Goal: Complete application form

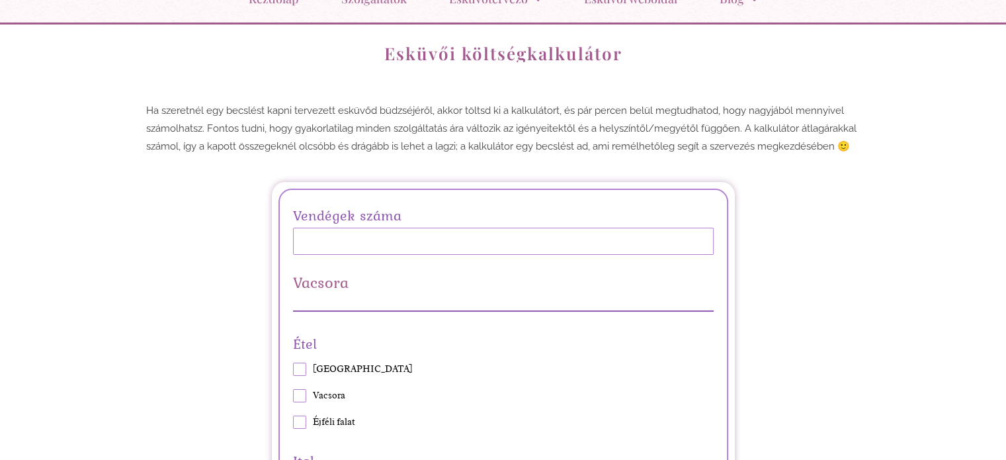
scroll to position [132, 0]
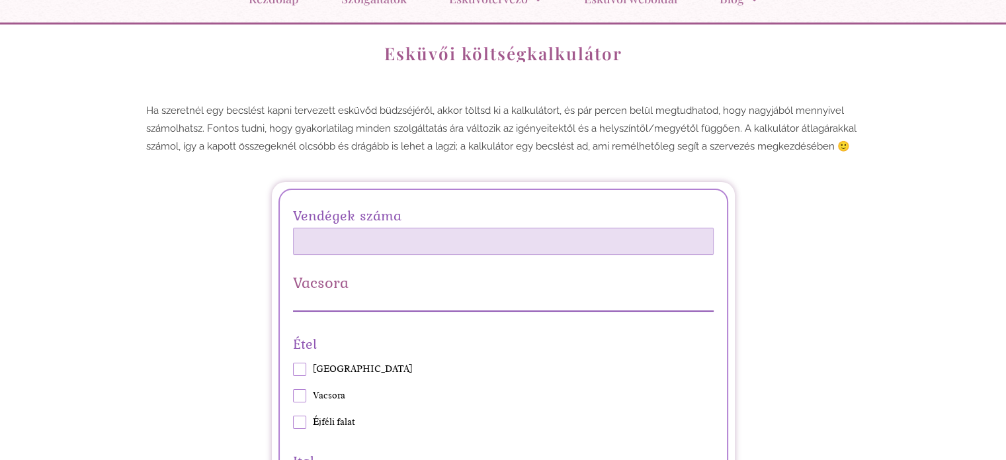
click at [328, 243] on input "Vendégek száma" at bounding box center [503, 241] width 421 height 27
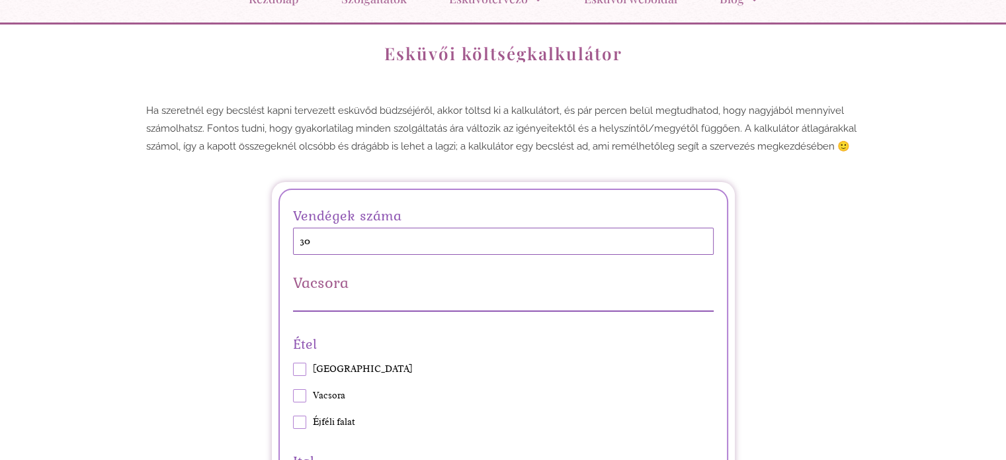
type input "3"
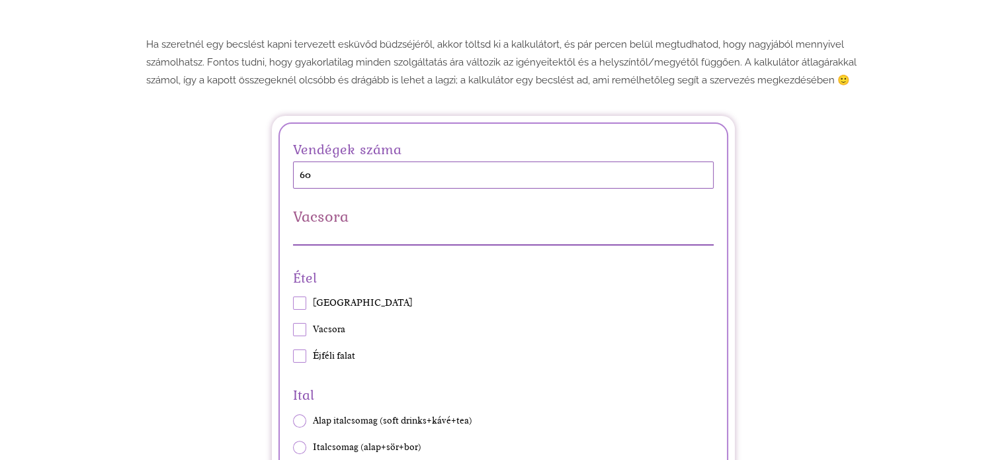
scroll to position [265, 0]
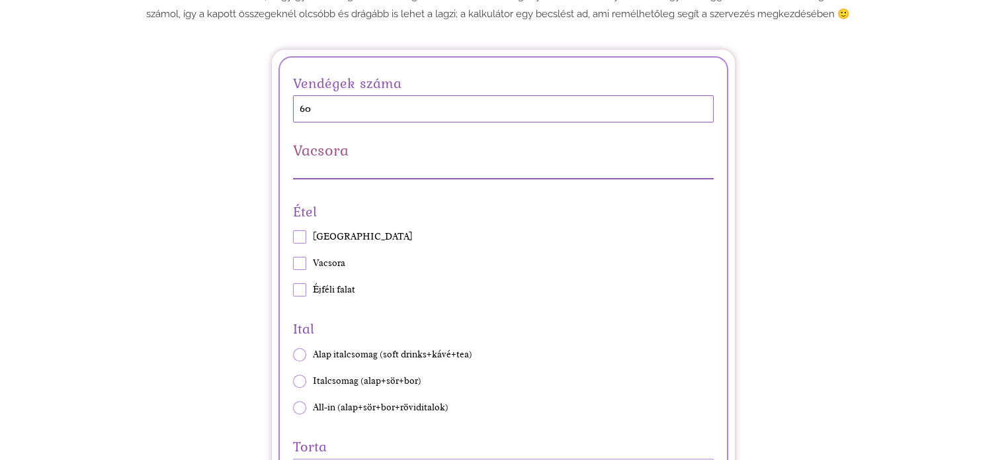
type input "60"
click at [300, 261] on span at bounding box center [299, 263] width 13 height 13
click at [293, 263] on input "Vacsora" at bounding box center [292, 263] width 1 height 1
checkbox input "true"
click at [303, 289] on span at bounding box center [299, 289] width 13 height 13
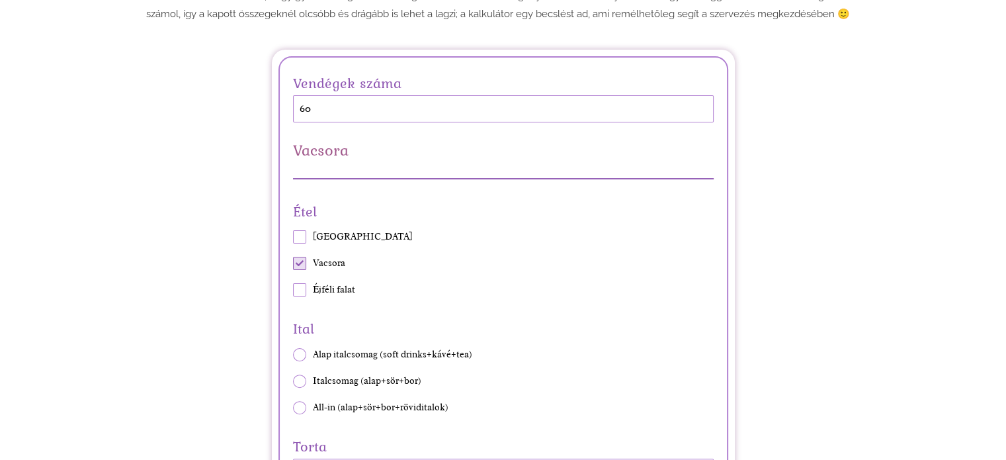
click at [293, 290] on input "Éjféli falat" at bounding box center [292, 290] width 1 height 1
checkbox input "true"
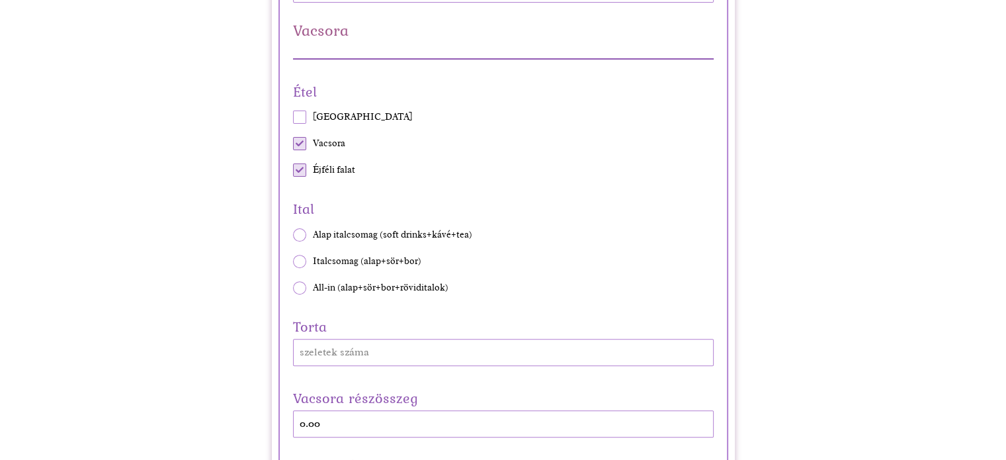
scroll to position [397, 0]
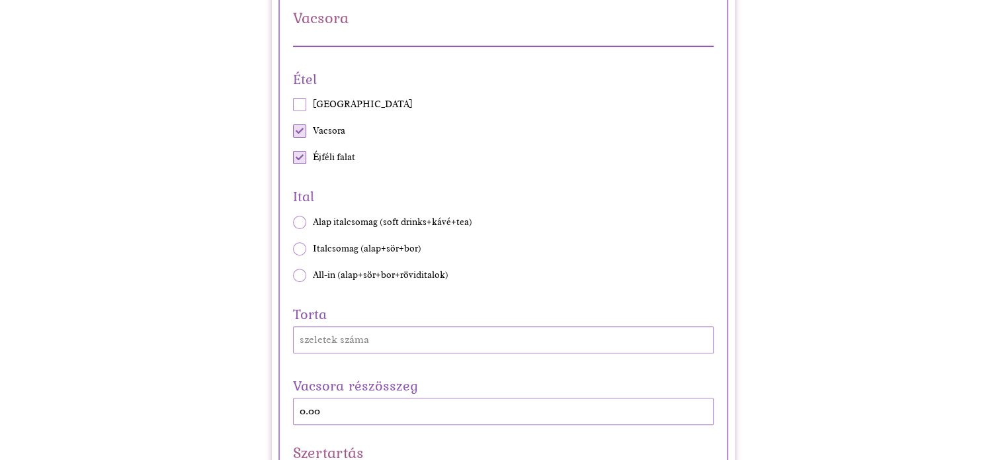
click at [298, 248] on span at bounding box center [299, 248] width 13 height 13
click at [293, 248] on input "Italcsomag (alap+sör+bor)" at bounding box center [292, 248] width 1 height 1
radio input "true"
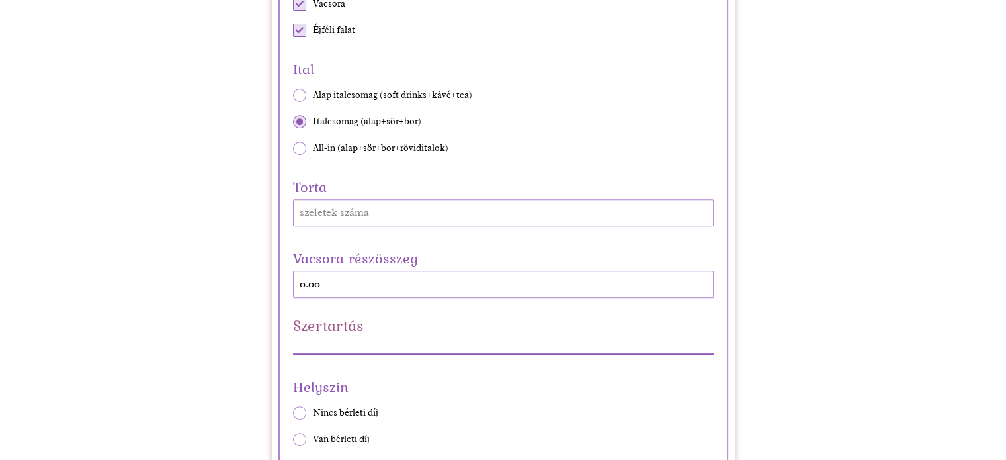
scroll to position [529, 0]
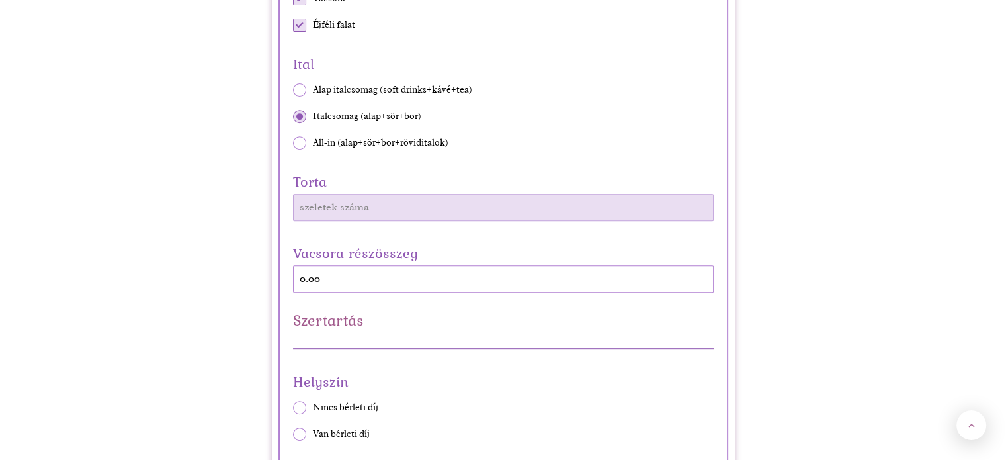
click at [382, 208] on input "Torta" at bounding box center [503, 207] width 421 height 27
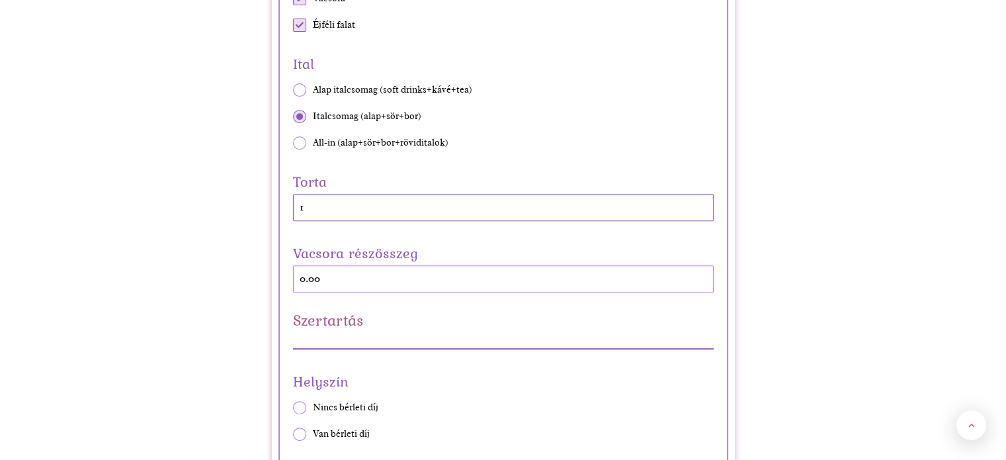
click at [705, 209] on input "1" at bounding box center [503, 207] width 421 height 27
type input "2"
click at [703, 201] on input "2" at bounding box center [503, 207] width 421 height 27
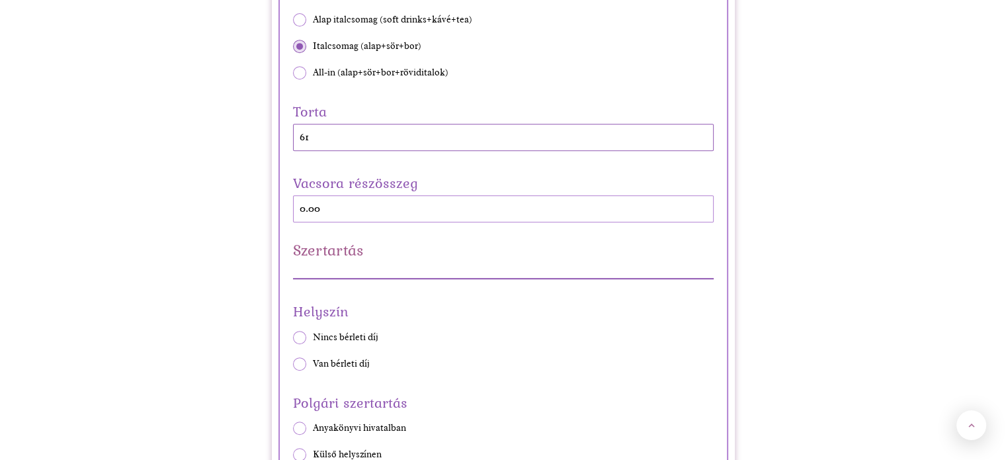
scroll to position [662, 0]
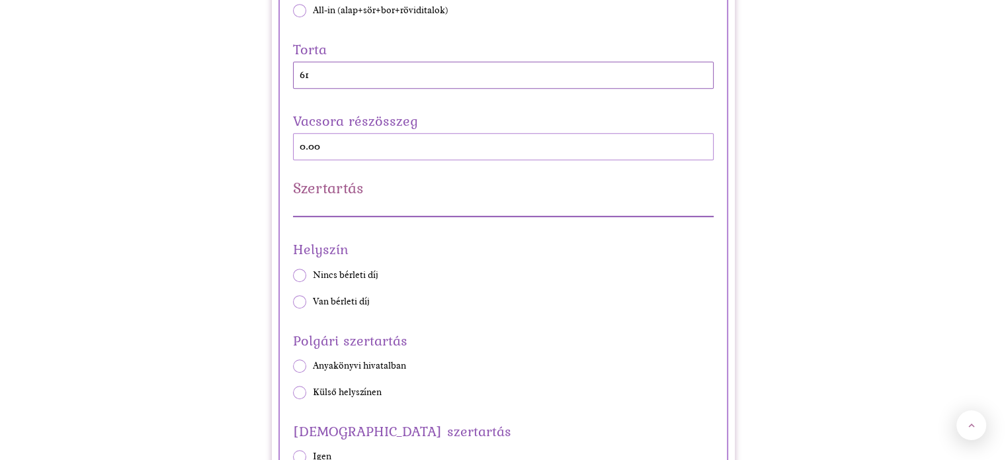
type input "61"
click at [302, 296] on span at bounding box center [299, 301] width 13 height 13
click at [293, 301] on input "Van bérleti díj" at bounding box center [292, 301] width 1 height 1
radio input "true"
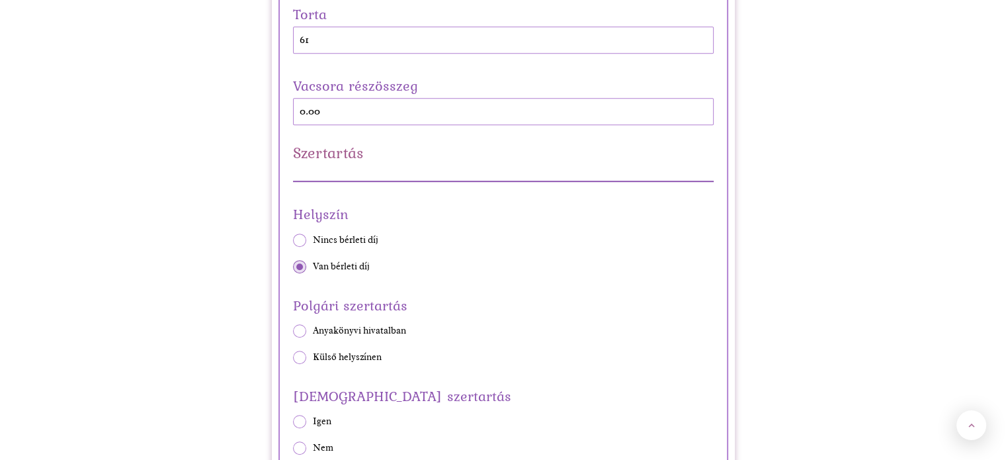
scroll to position [728, 0]
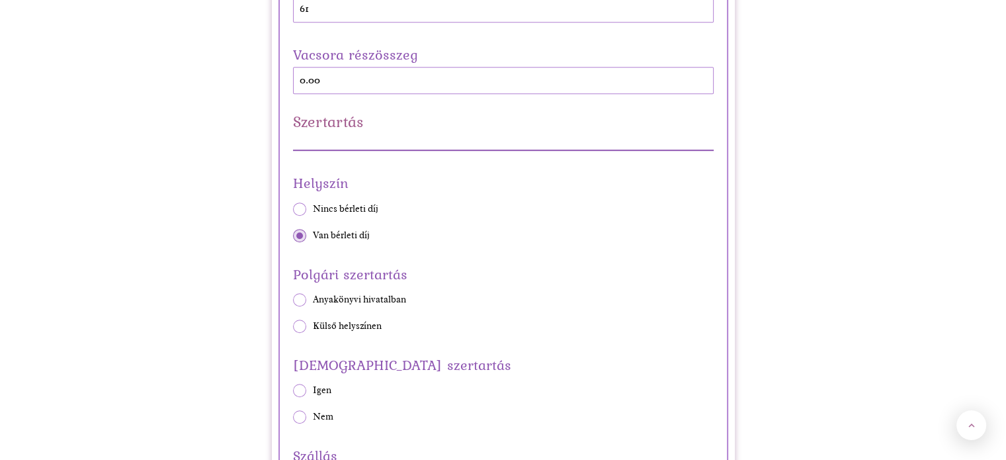
click at [302, 298] on span at bounding box center [299, 299] width 13 height 13
click at [293, 299] on input "Anyakönyvi hivatalban" at bounding box center [292, 299] width 1 height 1
radio input "true"
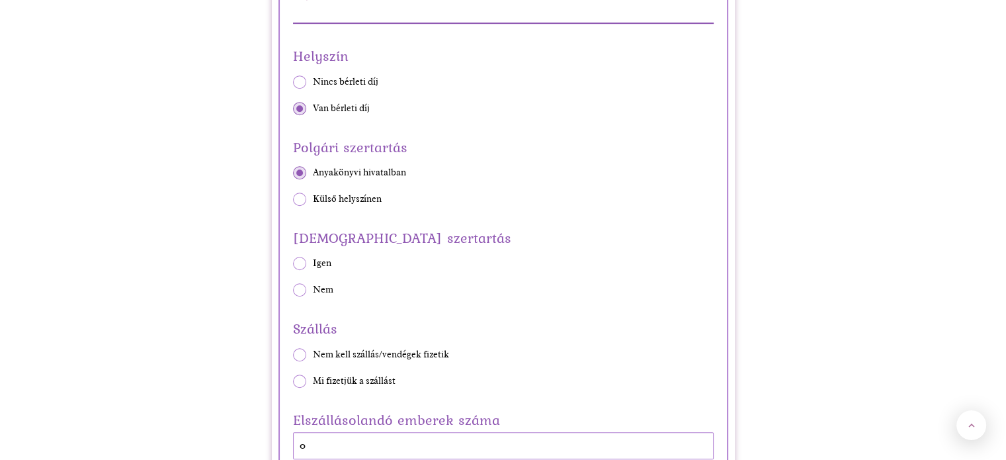
scroll to position [860, 0]
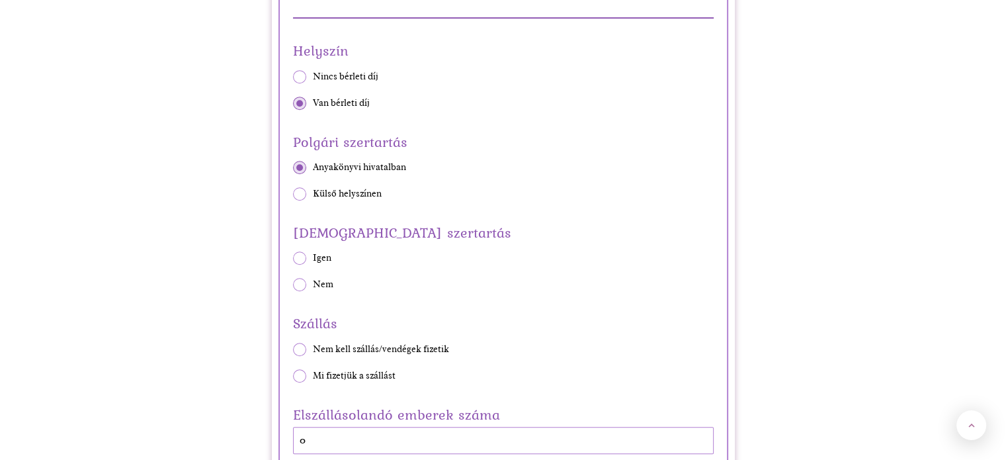
click at [296, 284] on span at bounding box center [299, 284] width 13 height 13
click at [293, 284] on input "Nem" at bounding box center [292, 284] width 1 height 1
radio input "true"
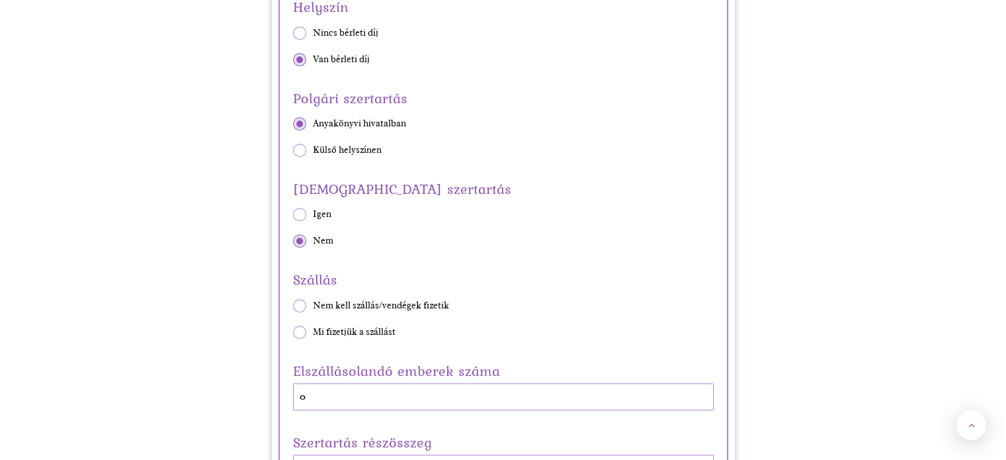
scroll to position [992, 0]
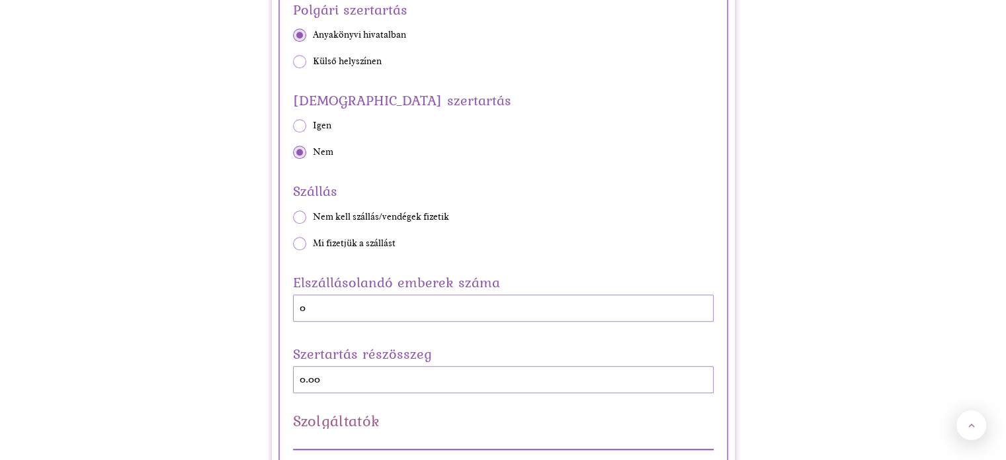
click at [299, 216] on span at bounding box center [299, 216] width 13 height 13
click at [293, 216] on input "Nem kell szállás/vendégek fizetik" at bounding box center [292, 216] width 1 height 1
radio input "true"
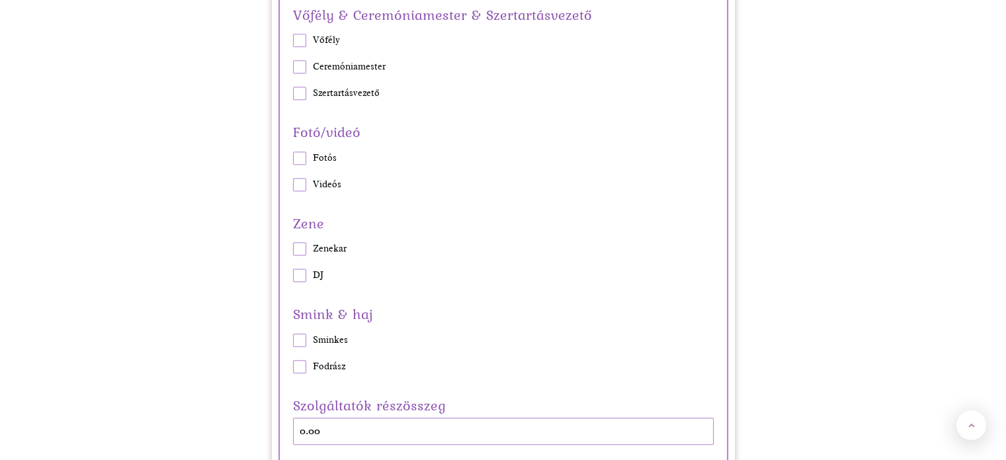
scroll to position [1389, 0]
click at [303, 157] on span at bounding box center [299, 156] width 13 height 13
click at [293, 157] on input "Fotós" at bounding box center [292, 156] width 1 height 1
checkbox input "true"
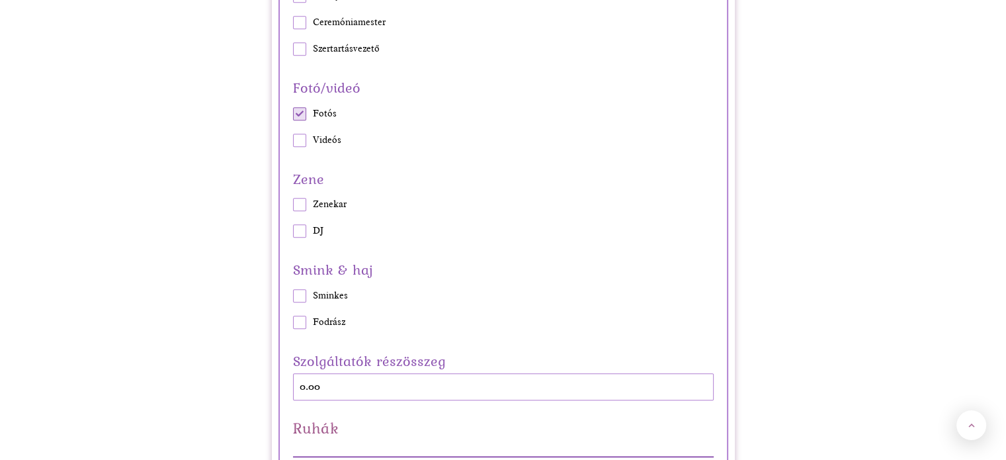
scroll to position [1456, 0]
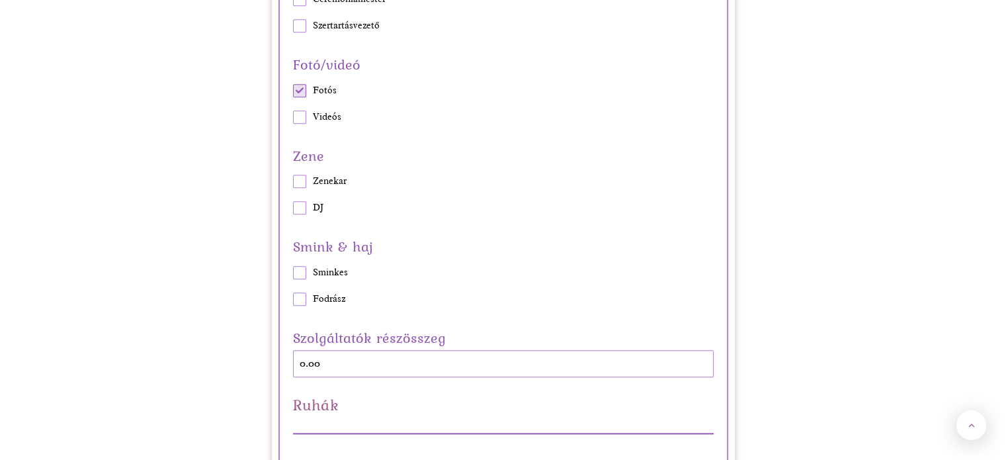
click at [298, 210] on span at bounding box center [299, 207] width 13 height 13
click at [293, 208] on input "DJ" at bounding box center [292, 208] width 1 height 1
checkbox input "true"
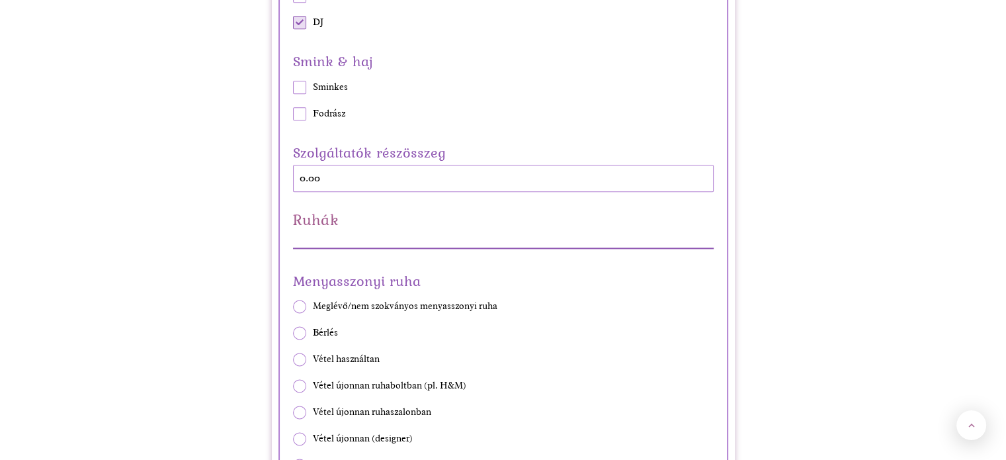
scroll to position [1720, 0]
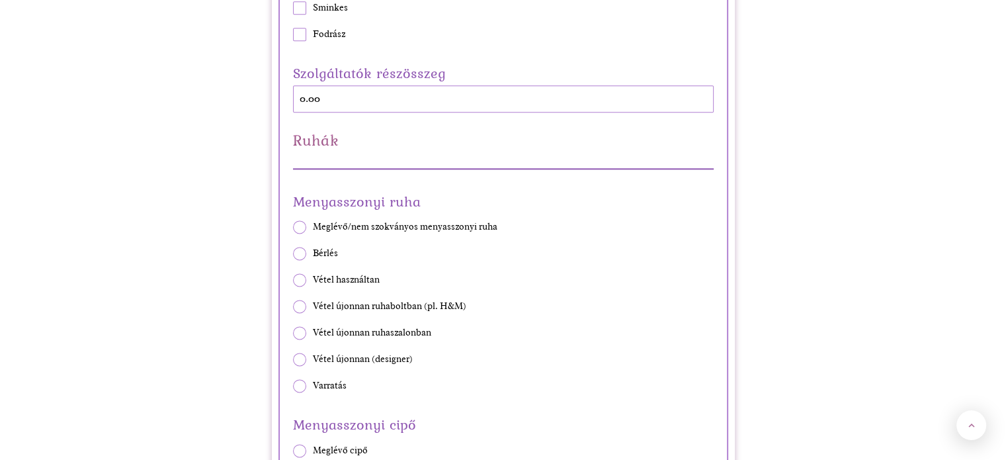
click at [302, 249] on span at bounding box center [299, 253] width 13 height 13
click at [293, 253] on input "Bérlés" at bounding box center [292, 253] width 1 height 1
radio input "true"
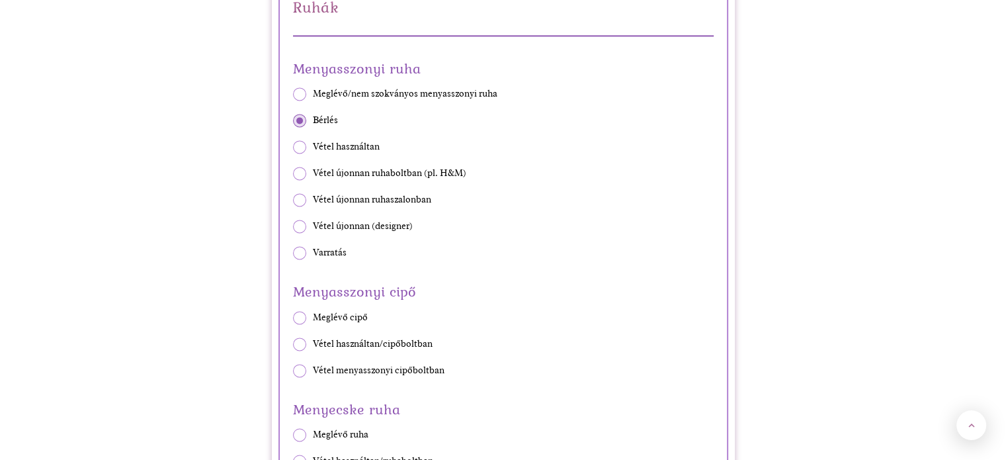
scroll to position [1919, 0]
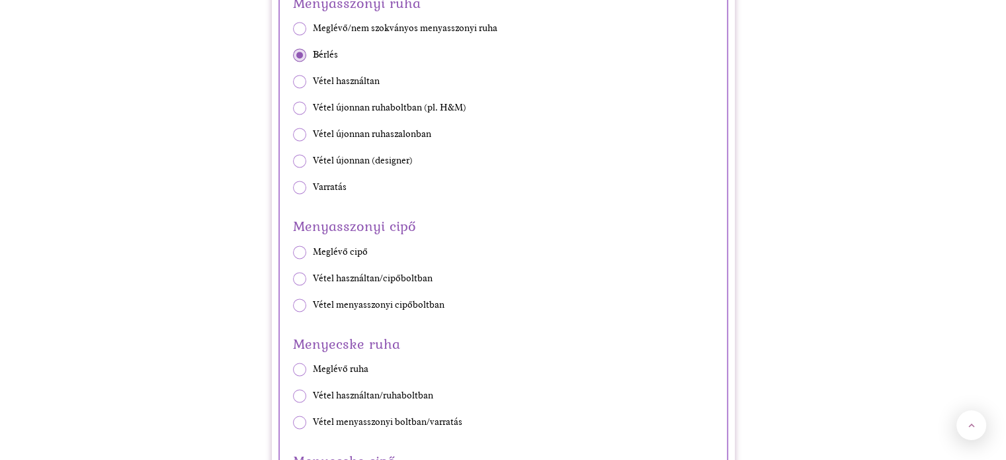
click at [300, 276] on span at bounding box center [299, 278] width 13 height 13
click at [293, 278] on input "Vétel használtan/cipőboltban" at bounding box center [292, 278] width 1 height 1
radio input "true"
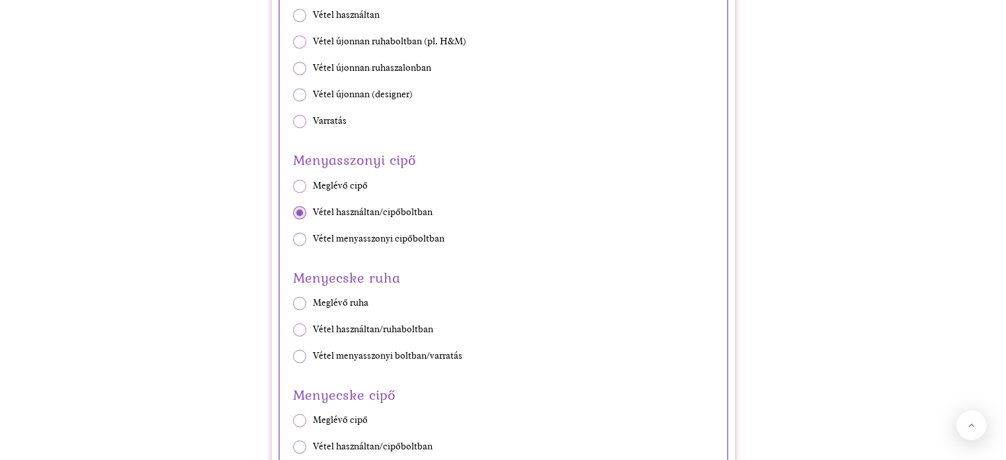
scroll to position [2051, 0]
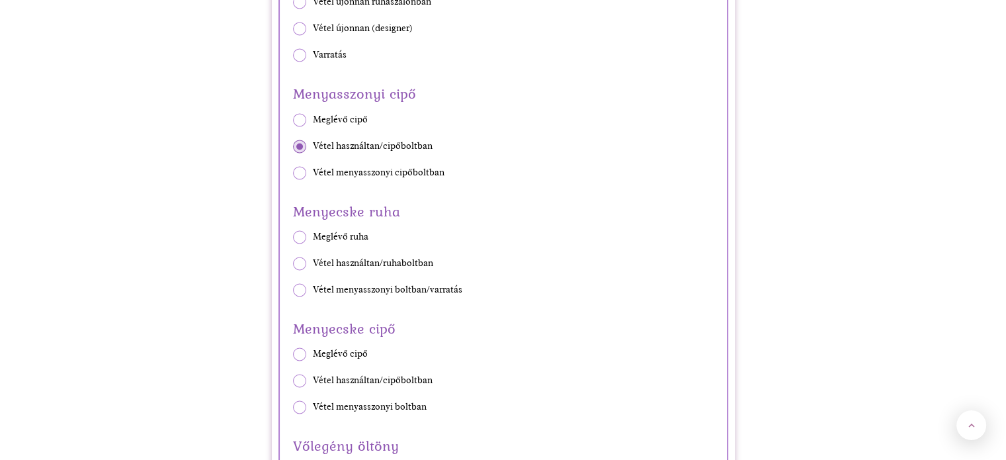
click at [299, 233] on span at bounding box center [299, 236] width 13 height 13
click at [293, 237] on input "Meglévő ruha" at bounding box center [292, 237] width 1 height 1
radio input "true"
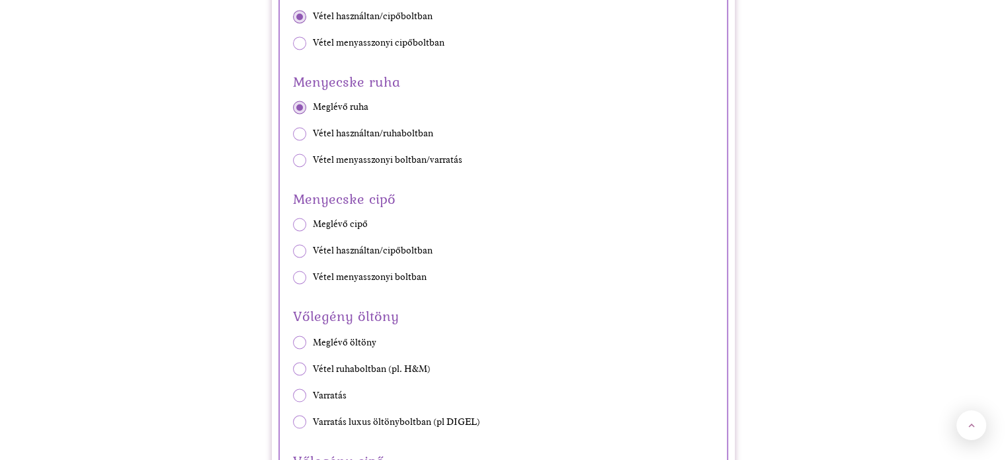
scroll to position [2183, 0]
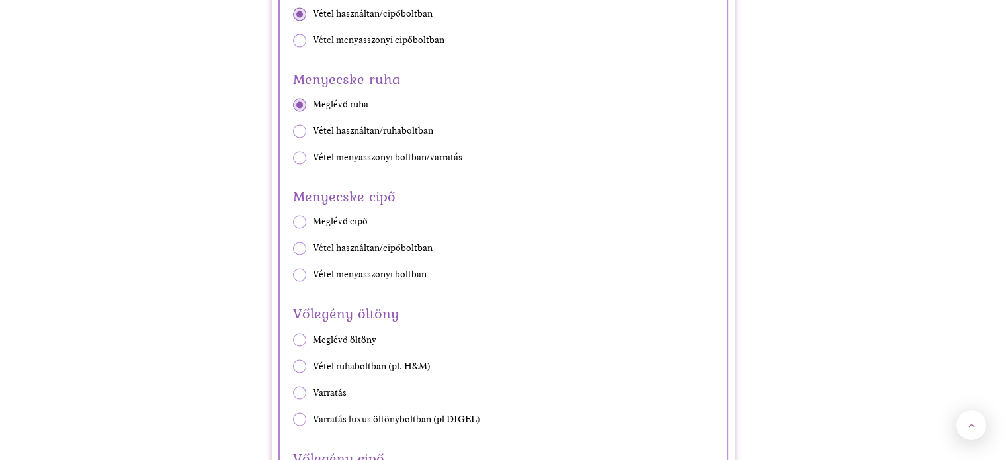
click at [299, 218] on span at bounding box center [299, 221] width 13 height 13
click at [293, 222] on input "Meglévő cipő" at bounding box center [292, 222] width 1 height 1
radio input "true"
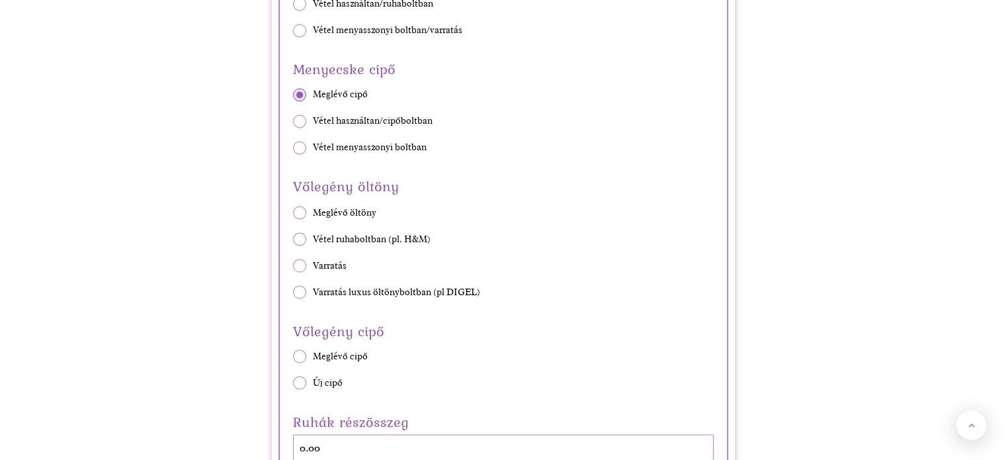
scroll to position [2316, 0]
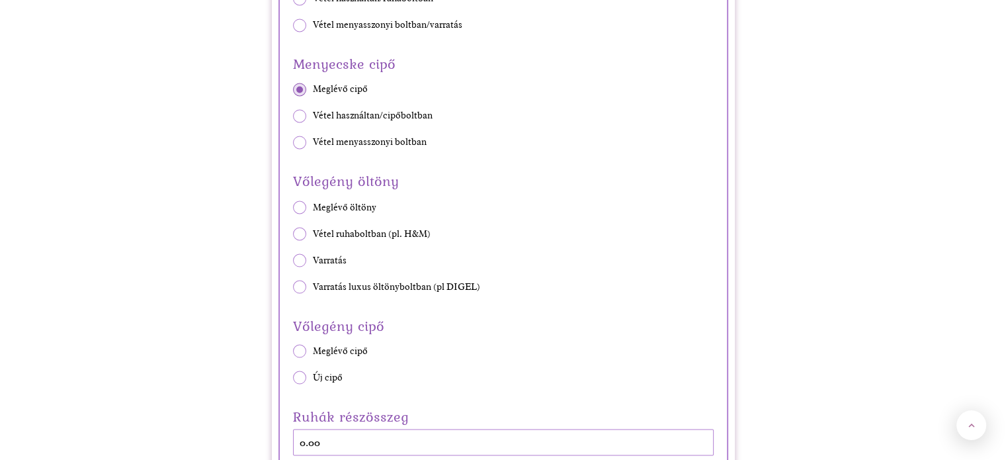
click at [302, 233] on span at bounding box center [299, 233] width 13 height 13
click at [293, 233] on input "Vétel ruhaboltban (pl. H&M)" at bounding box center [292, 233] width 1 height 1
radio input "true"
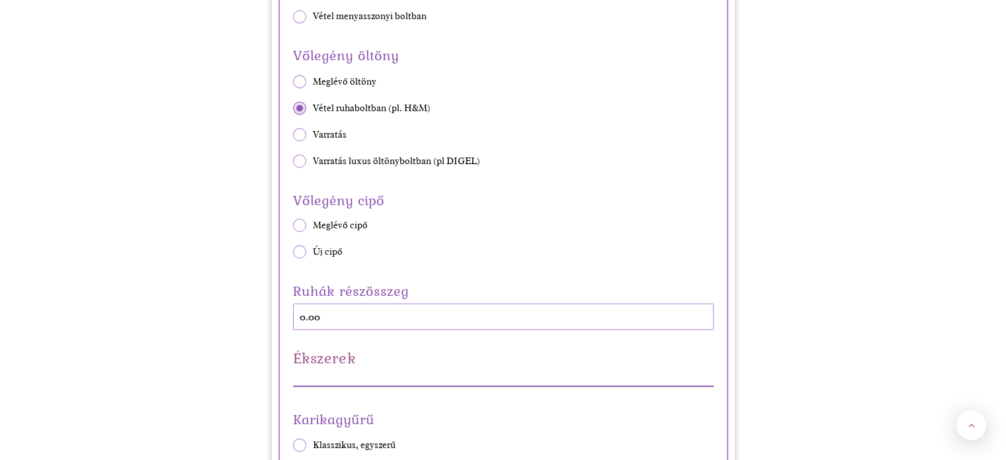
scroll to position [2448, 0]
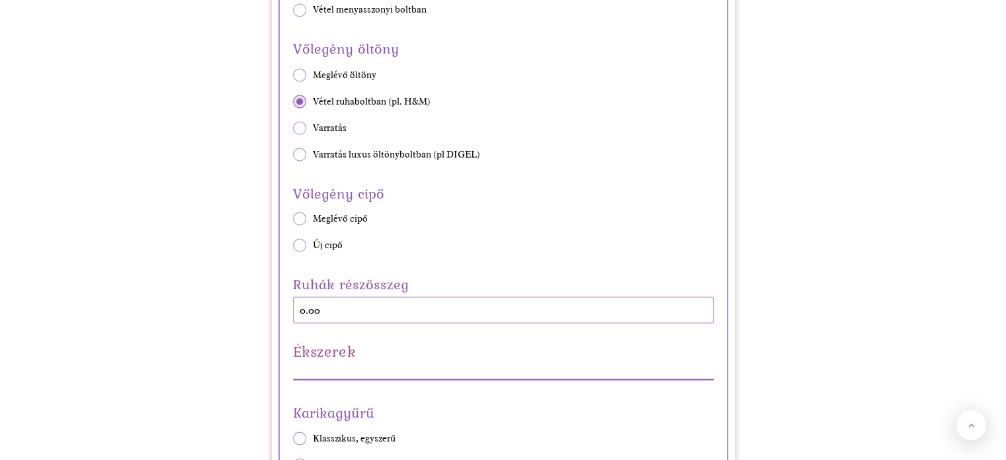
click at [302, 240] on span at bounding box center [299, 244] width 13 height 13
click at [293, 245] on input "Új cipő" at bounding box center [292, 245] width 1 height 1
radio input "true"
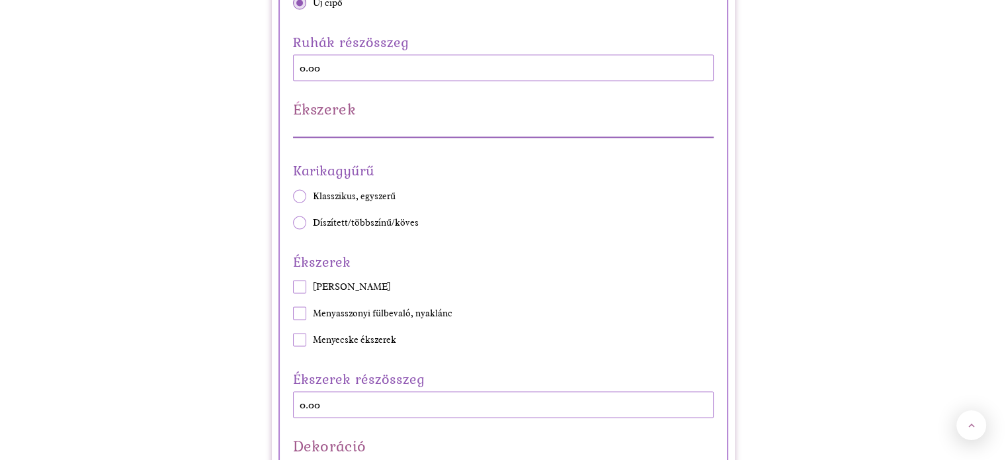
scroll to position [2713, 0]
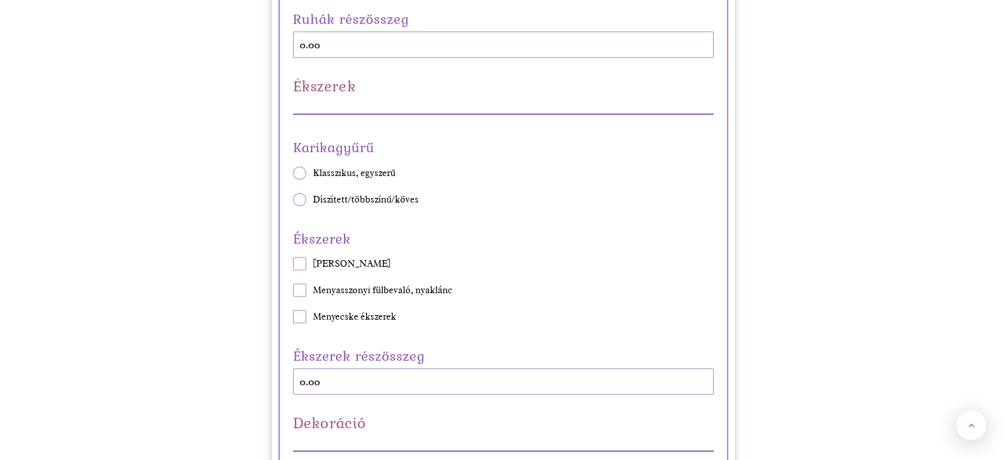
click at [297, 171] on span at bounding box center [299, 173] width 13 height 13
click at [293, 173] on input "Klasszikus, egyszerű" at bounding box center [292, 173] width 1 height 1
radio input "true"
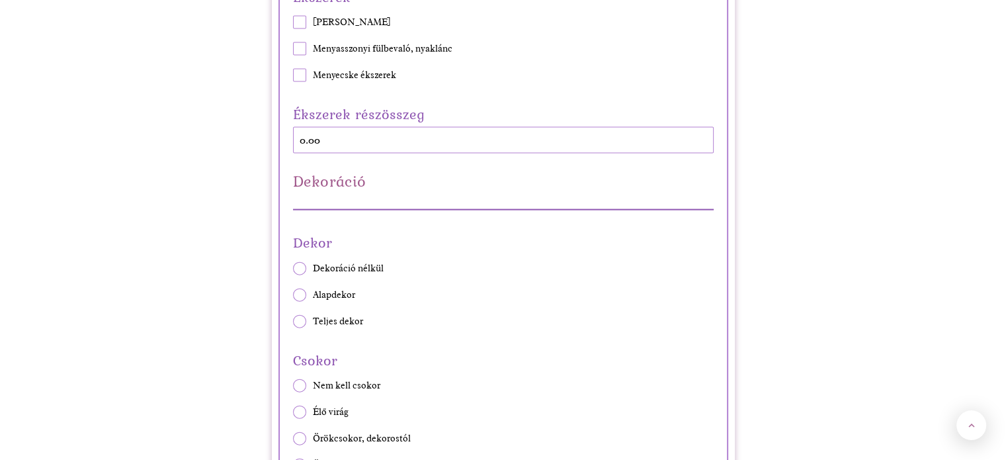
scroll to position [2977, 0]
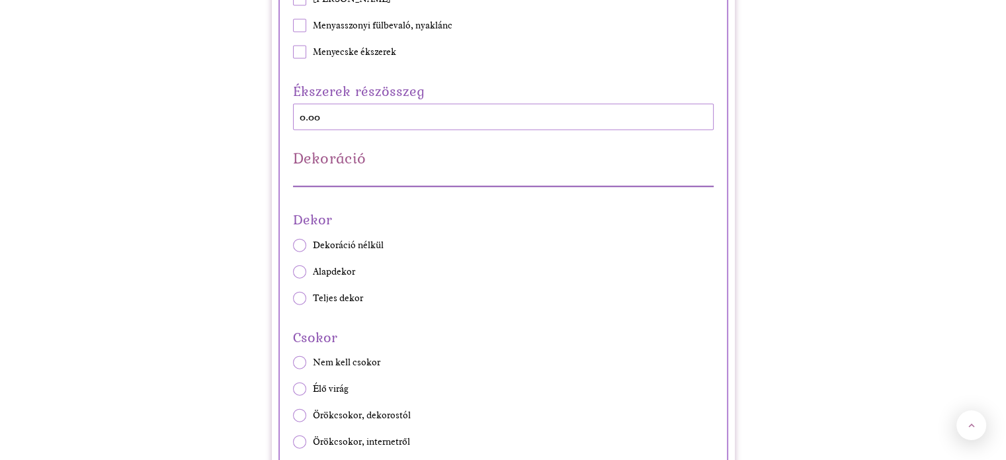
click at [302, 241] on span at bounding box center [299, 245] width 13 height 13
click at [293, 245] on input "Dekoráció nélkül" at bounding box center [292, 245] width 1 height 1
radio input "true"
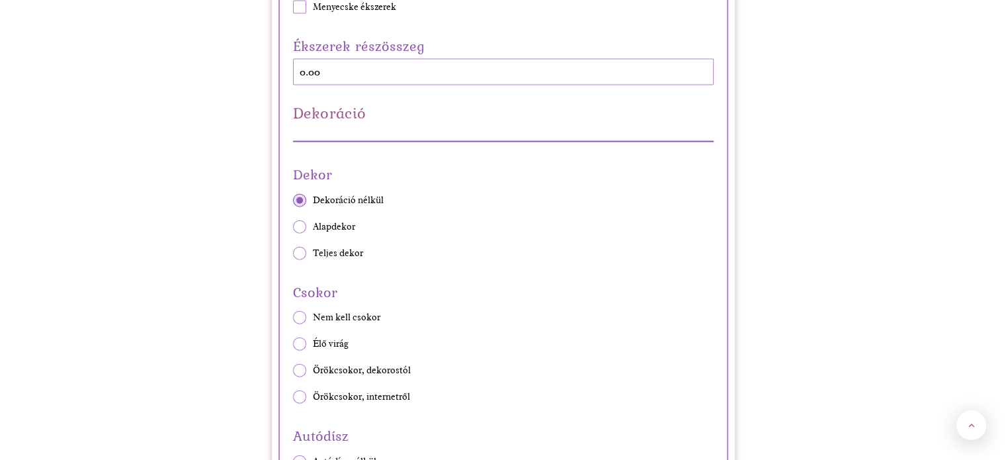
scroll to position [3110, 0]
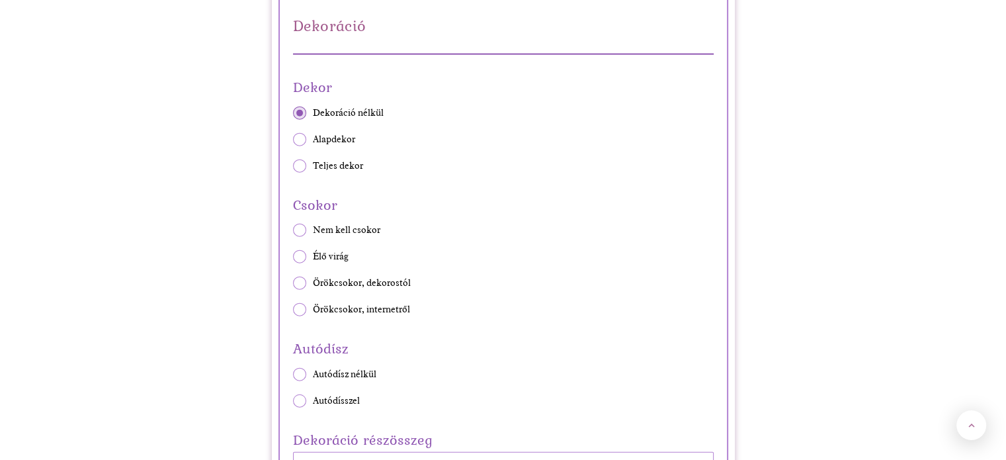
click at [299, 251] on span at bounding box center [299, 256] width 13 height 13
click at [293, 257] on input "Élő virág" at bounding box center [292, 257] width 1 height 1
radio input "true"
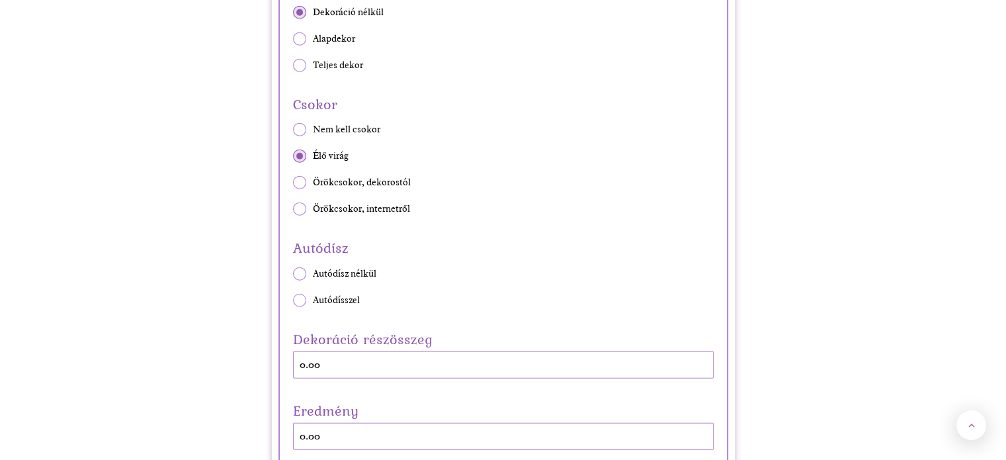
scroll to position [3242, 0]
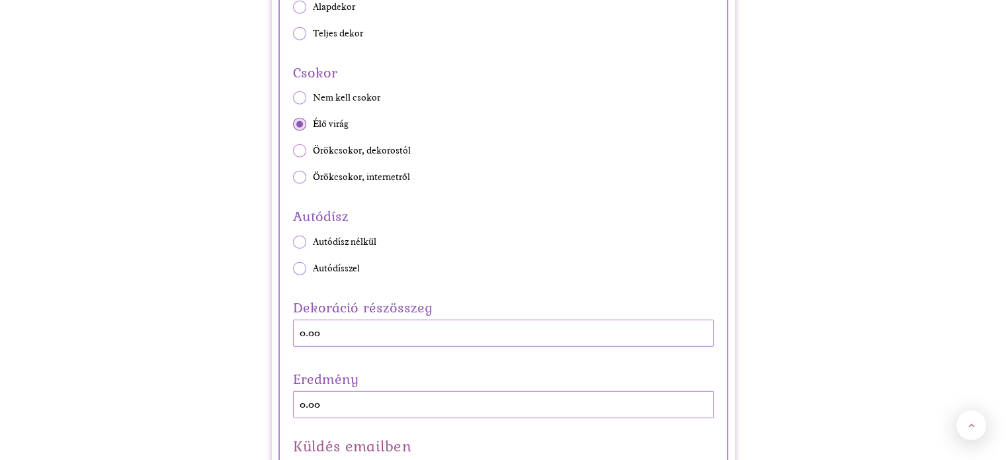
click at [298, 238] on span at bounding box center [299, 242] width 13 height 13
click at [293, 241] on input "Autódísz nélkül" at bounding box center [292, 241] width 1 height 1
radio input "true"
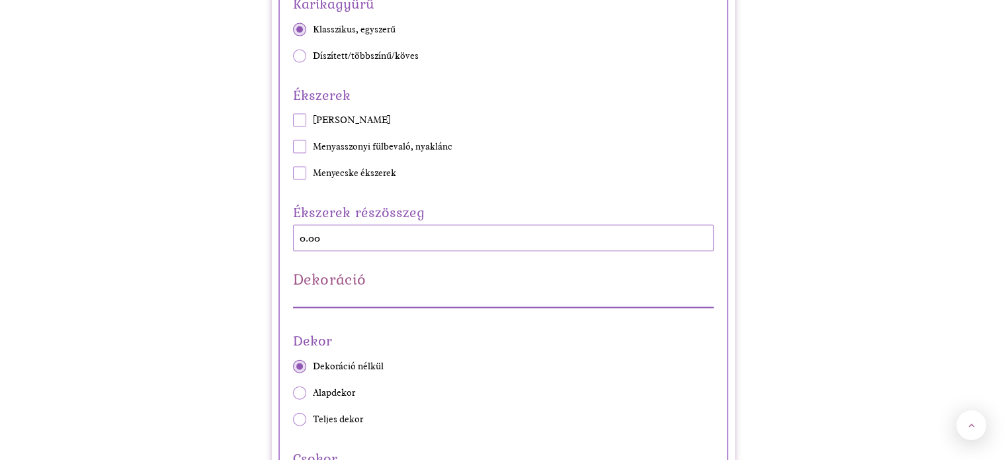
scroll to position [2713, 0]
